Goal: Check status

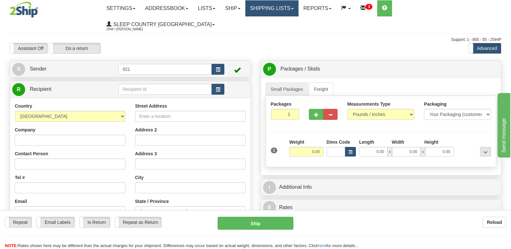
click at [289, 9] on link "Shipping lists" at bounding box center [271, 8] width 53 height 16
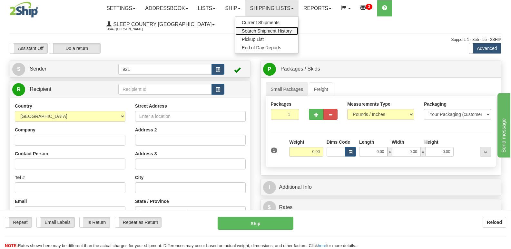
click at [287, 28] on span "Search Shipment History" at bounding box center [267, 30] width 50 height 5
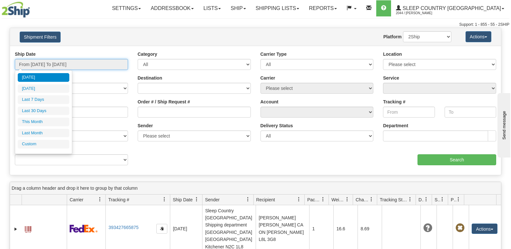
click at [80, 65] on input "From [DATE] To [DATE]" at bounding box center [71, 64] width 113 height 11
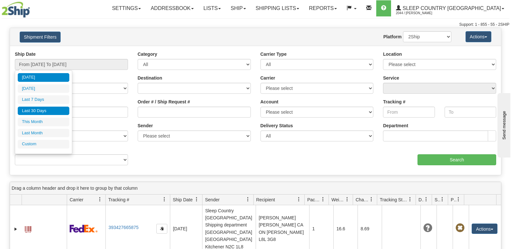
click at [52, 110] on li "Last 30 Days" at bounding box center [44, 111] width 52 height 9
type input "From [DATE] To [DATE]"
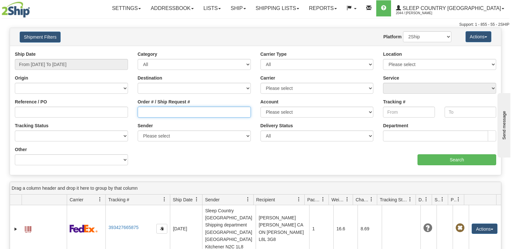
click at [173, 114] on input "Order # / Ship Request #" at bounding box center [194, 112] width 113 height 11
paste input "9007I053485"
type input "9007I053485"
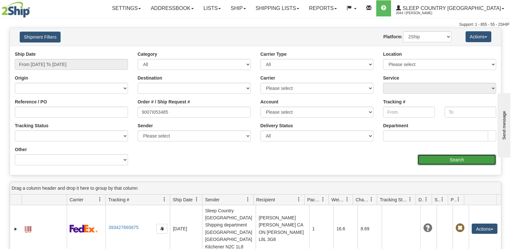
click at [425, 160] on input "Search" at bounding box center [456, 159] width 79 height 11
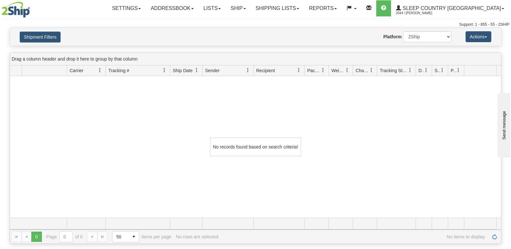
click at [192, 33] on div "Website Agent Nothing selected Client User Platform 2Ship Imported" at bounding box center [275, 36] width 361 height 11
